Goal: Transaction & Acquisition: Book appointment/travel/reservation

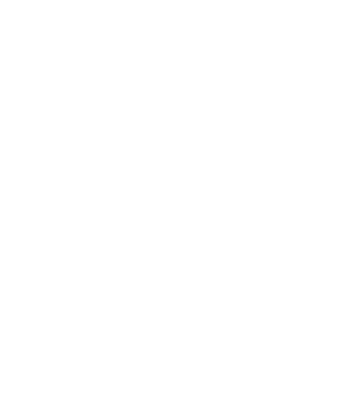
select select "*"
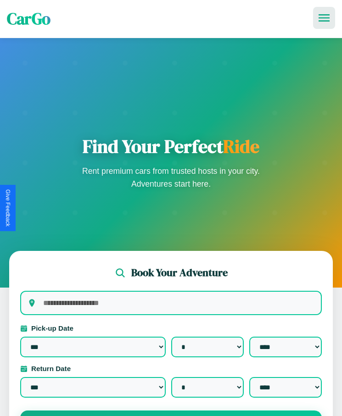
click at [324, 18] on icon at bounding box center [323, 17] width 11 height 7
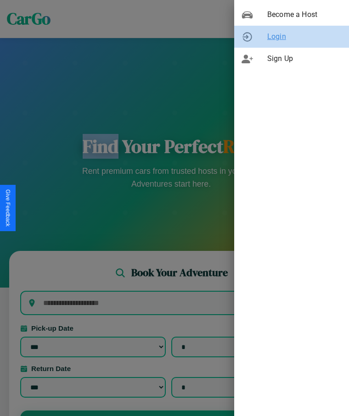
click at [291, 37] on span "Login" at bounding box center [304, 36] width 74 height 11
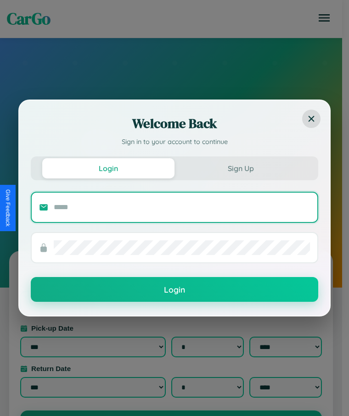
click at [182, 207] on input "text" at bounding box center [182, 207] width 256 height 15
type input "**********"
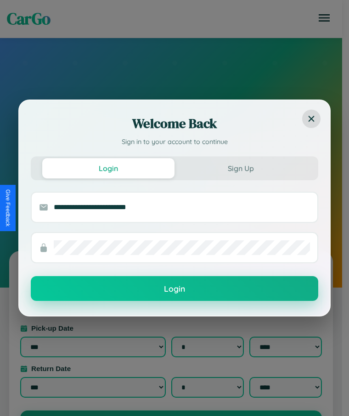
click at [174, 289] on button "Login" at bounding box center [174, 288] width 287 height 25
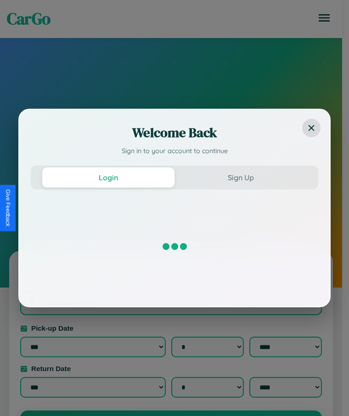
select select "*"
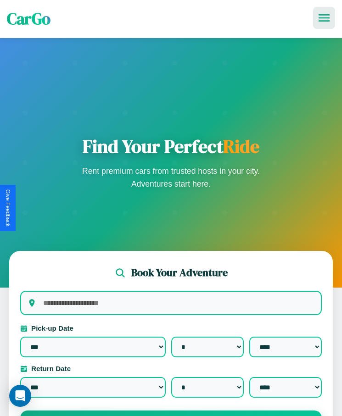
click at [324, 18] on icon at bounding box center [323, 17] width 11 height 7
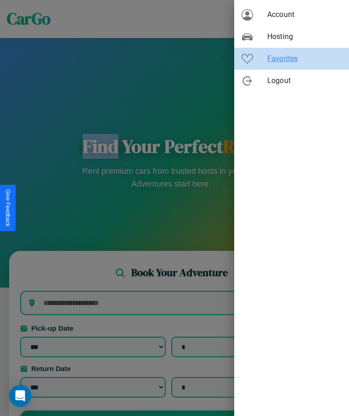
click at [291, 59] on span "Favorites" at bounding box center [304, 58] width 74 height 11
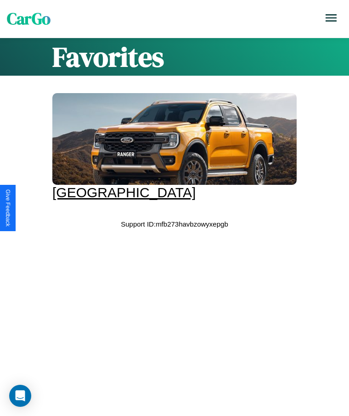
click at [171, 147] on div at bounding box center [174, 139] width 244 height 92
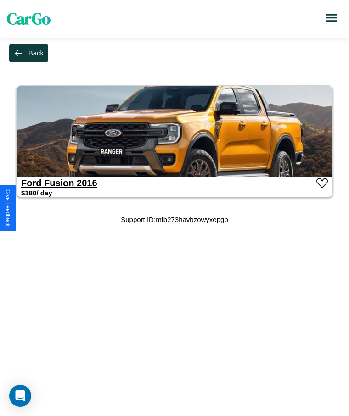
click at [31, 183] on link "Ford Fusion 2016" at bounding box center [59, 183] width 76 height 10
